Goal: Transaction & Acquisition: Purchase product/service

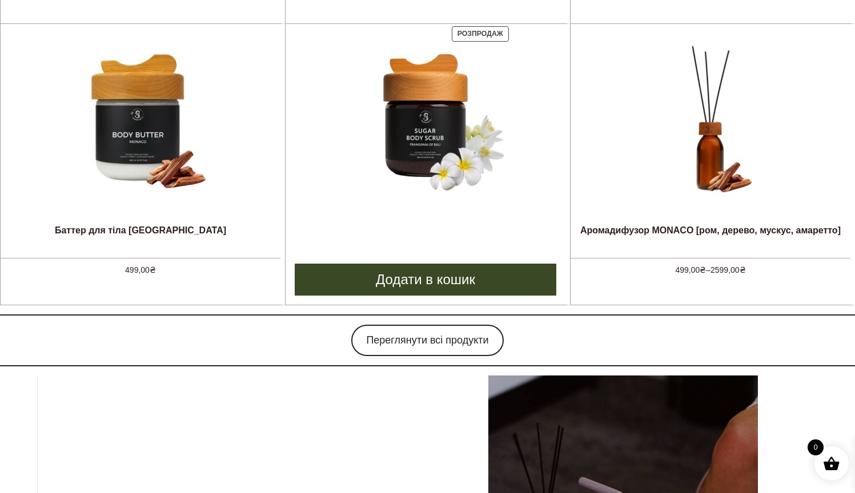
scroll to position [772, 0]
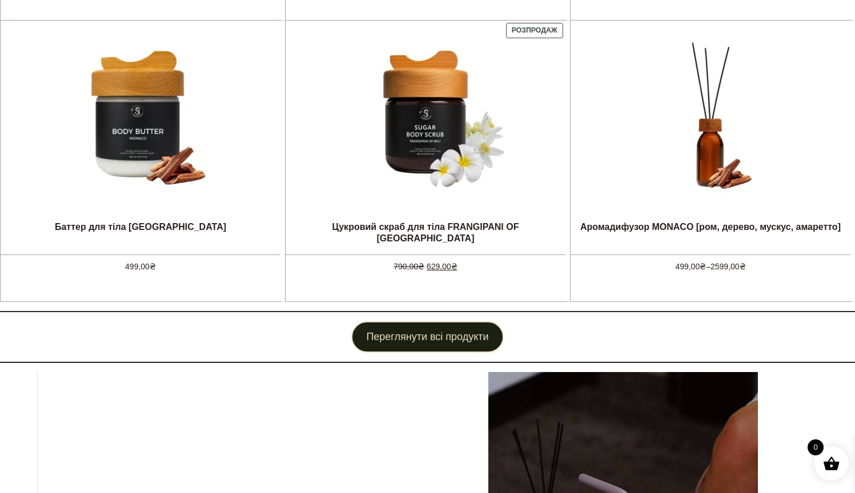
click at [415, 336] on link "Переглянути всі продукти" at bounding box center [427, 336] width 152 height 31
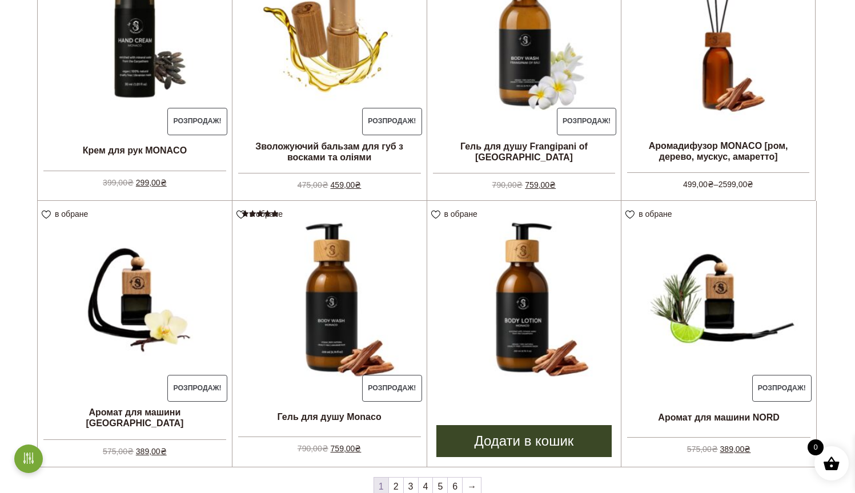
scroll to position [800, 0]
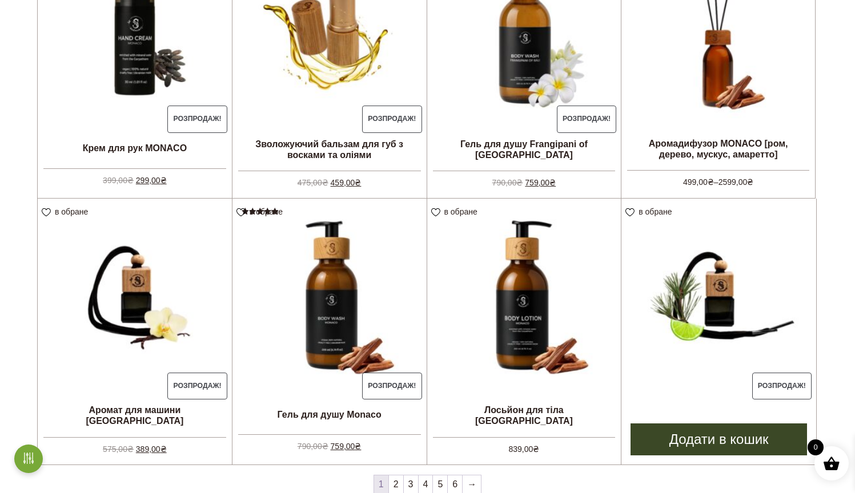
click at [682, 305] on img at bounding box center [718, 296] width 195 height 195
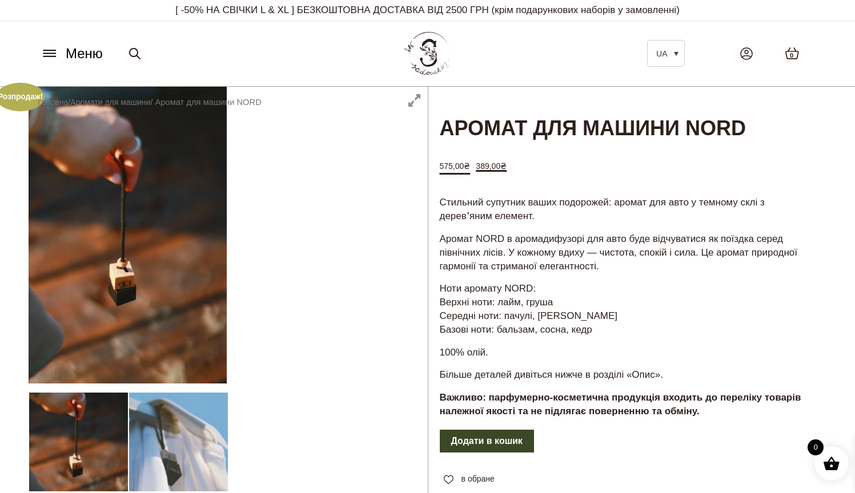
click at [59, 53] on button "Меню" at bounding box center [71, 54] width 69 height 22
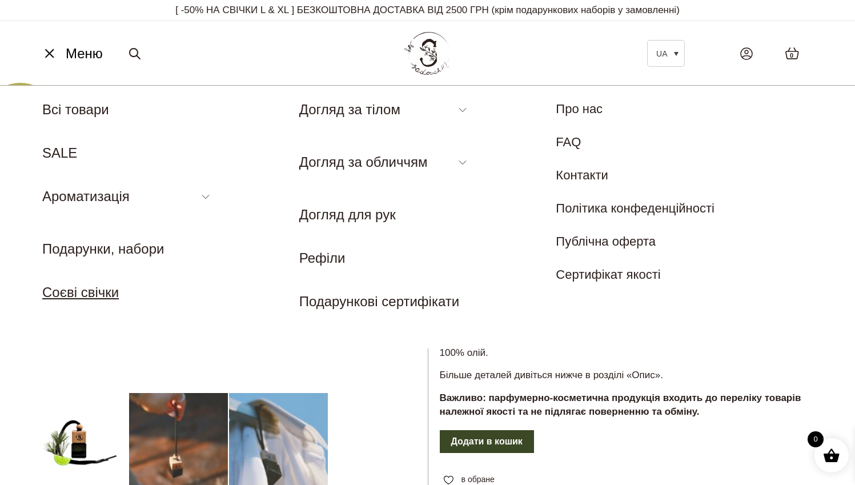
click at [106, 296] on link "Соєві свічки" at bounding box center [80, 291] width 76 height 15
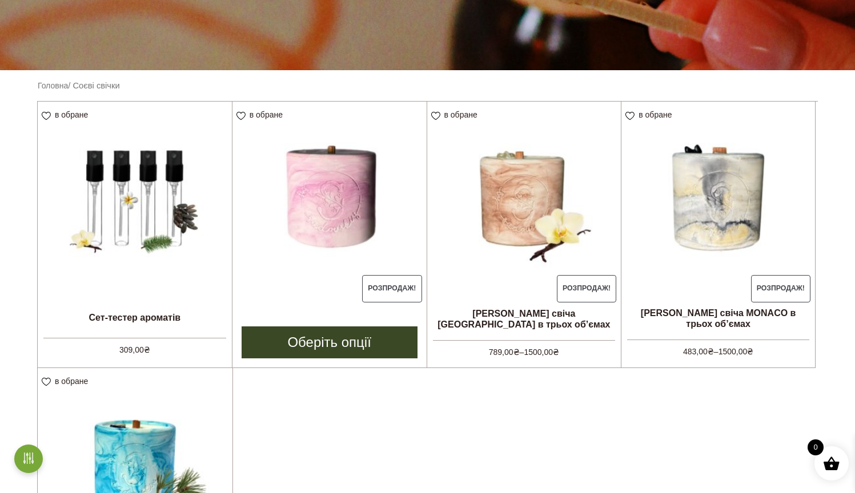
scroll to position [241, 0]
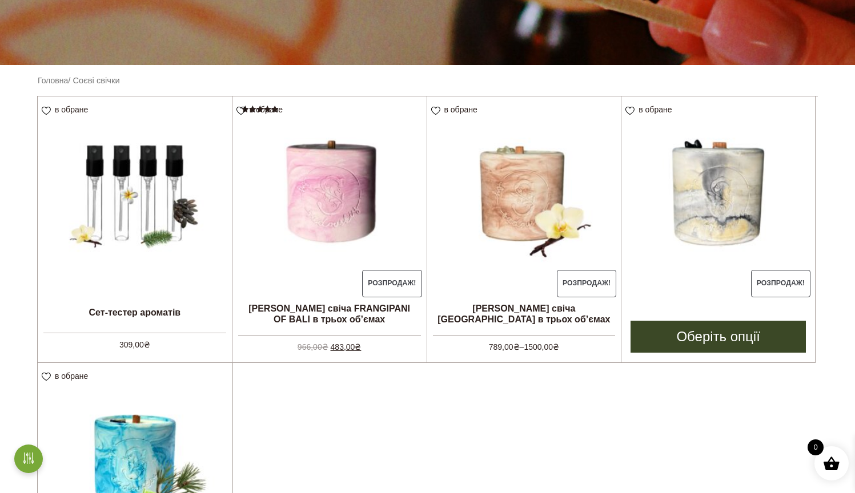
click at [678, 238] on img at bounding box center [718, 193] width 194 height 194
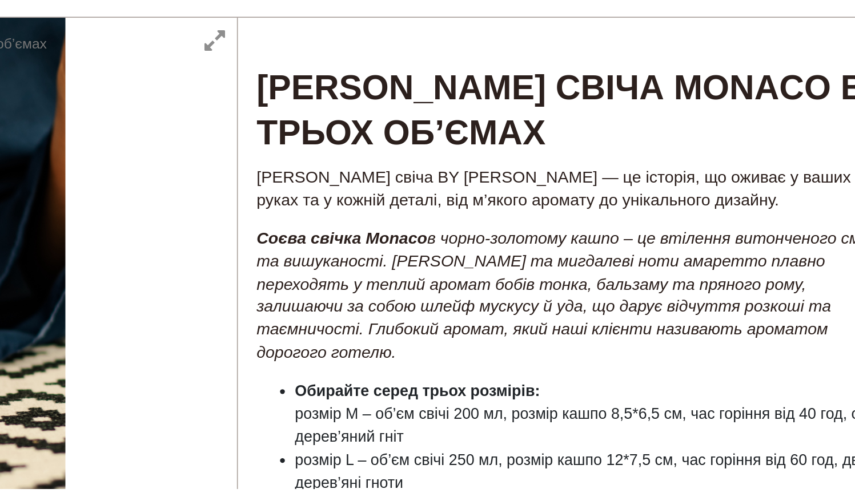
scroll to position [28, 0]
